Goal: Transaction & Acquisition: Purchase product/service

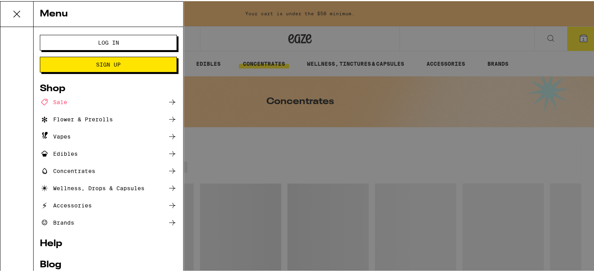
click at [588, 67] on div "Menu Log In Sign Up Shop Sale Flower & Prerolls Vapes Edibles Concentrates Well…" at bounding box center [300, 136] width 600 height 272
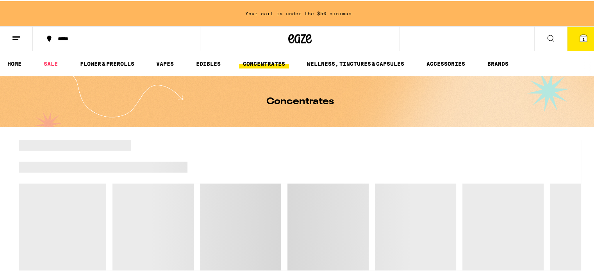
click at [548, 39] on icon at bounding box center [551, 37] width 6 height 6
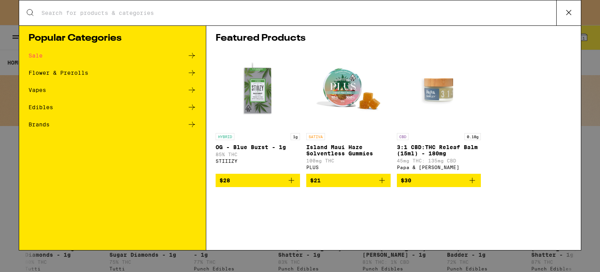
click at [316, 14] on input "Search for Products" at bounding box center [298, 12] width 515 height 7
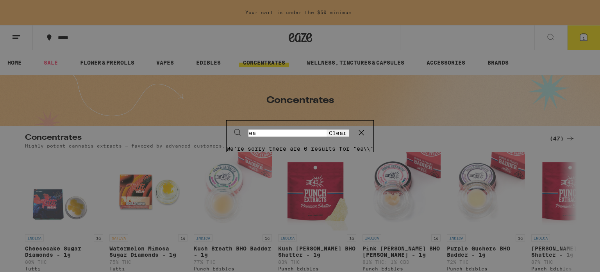
type input "e"
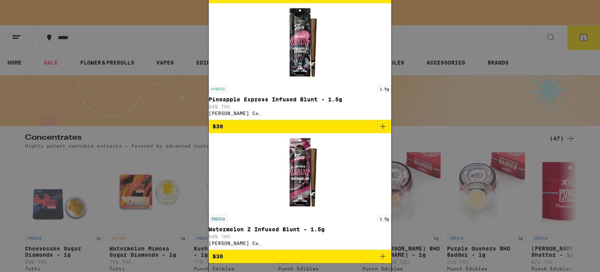
type input "blunt"
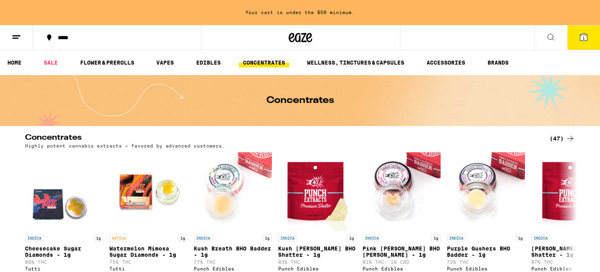
drag, startPoint x: 234, startPoint y: 103, endPoint x: 175, endPoint y: 94, distance: 60.1
drag, startPoint x: 177, startPoint y: 91, endPoint x: 178, endPoint y: 101, distance: 9.8
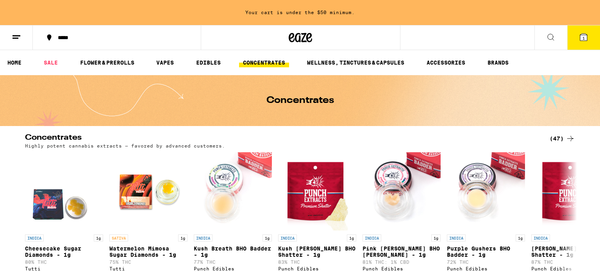
drag, startPoint x: 178, startPoint y: 101, endPoint x: 194, endPoint y: 102, distance: 16.1
drag, startPoint x: 194, startPoint y: 102, endPoint x: 209, endPoint y: 106, distance: 16.1
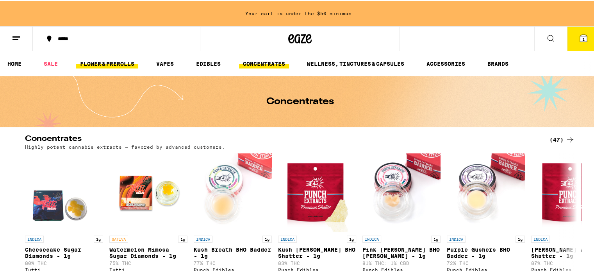
click at [83, 64] on link "FLOWER & PREROLLS" at bounding box center [107, 62] width 62 height 9
click at [105, 63] on link "FLOWER & PREROLLS" at bounding box center [107, 62] width 62 height 9
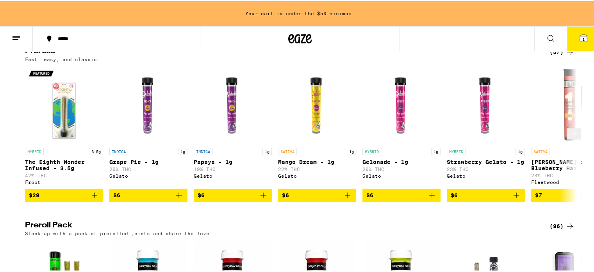
scroll to position [430, 0]
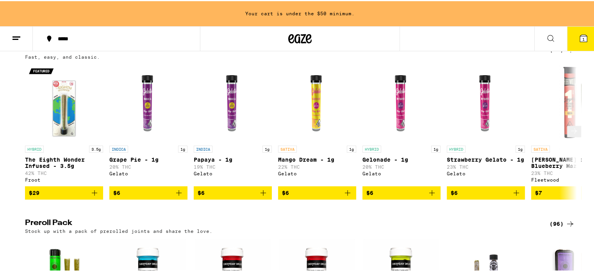
click at [570, 134] on icon at bounding box center [574, 129] width 9 height 9
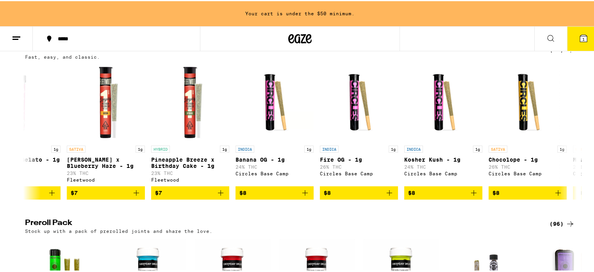
scroll to position [0, 465]
click at [561, 63] on div "Flower: 1g - 4g (78) The best bud - 1g and 4g flower. Roll it up or pack into y…" at bounding box center [300, 169] width 600 height 946
click at [566, 53] on icon at bounding box center [570, 48] width 9 height 9
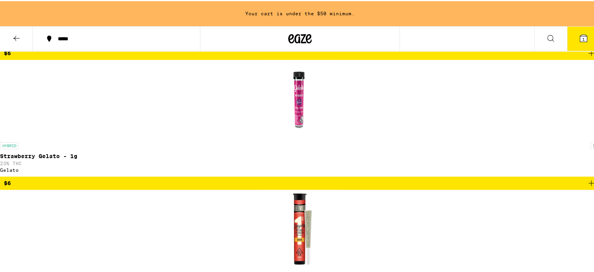
scroll to position [742, 0]
